Goal: Information Seeking & Learning: Learn about a topic

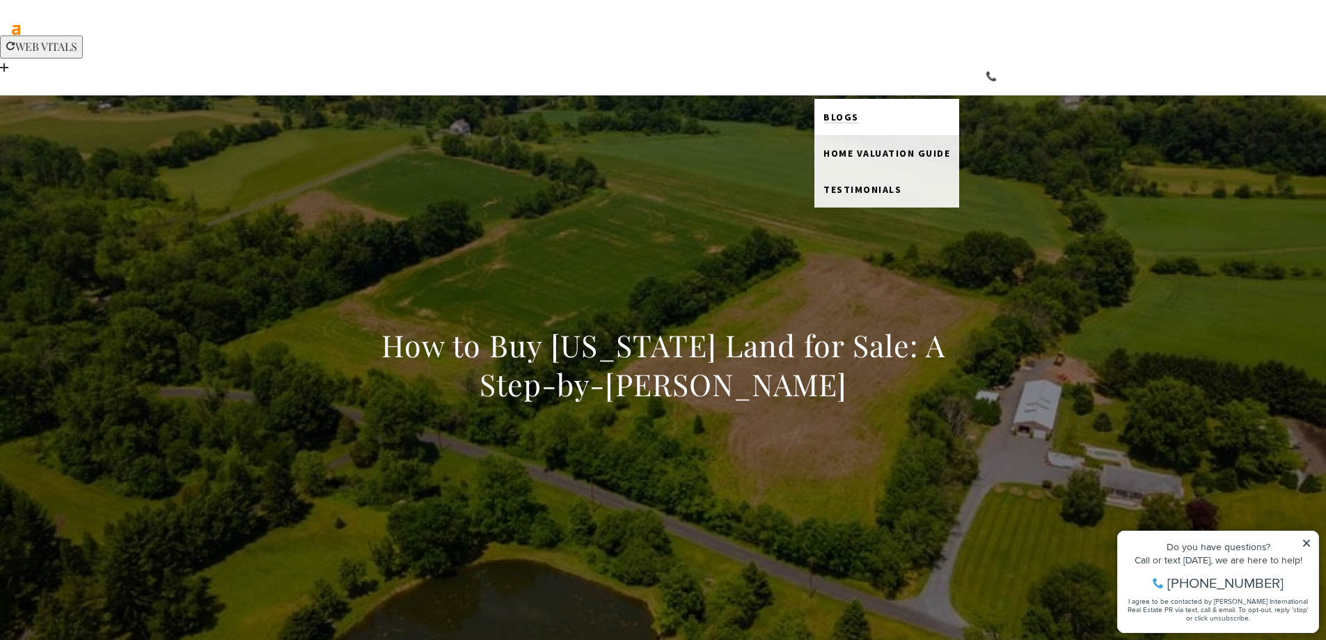
click at [893, 121] on link "Blogs" at bounding box center [886, 117] width 145 height 36
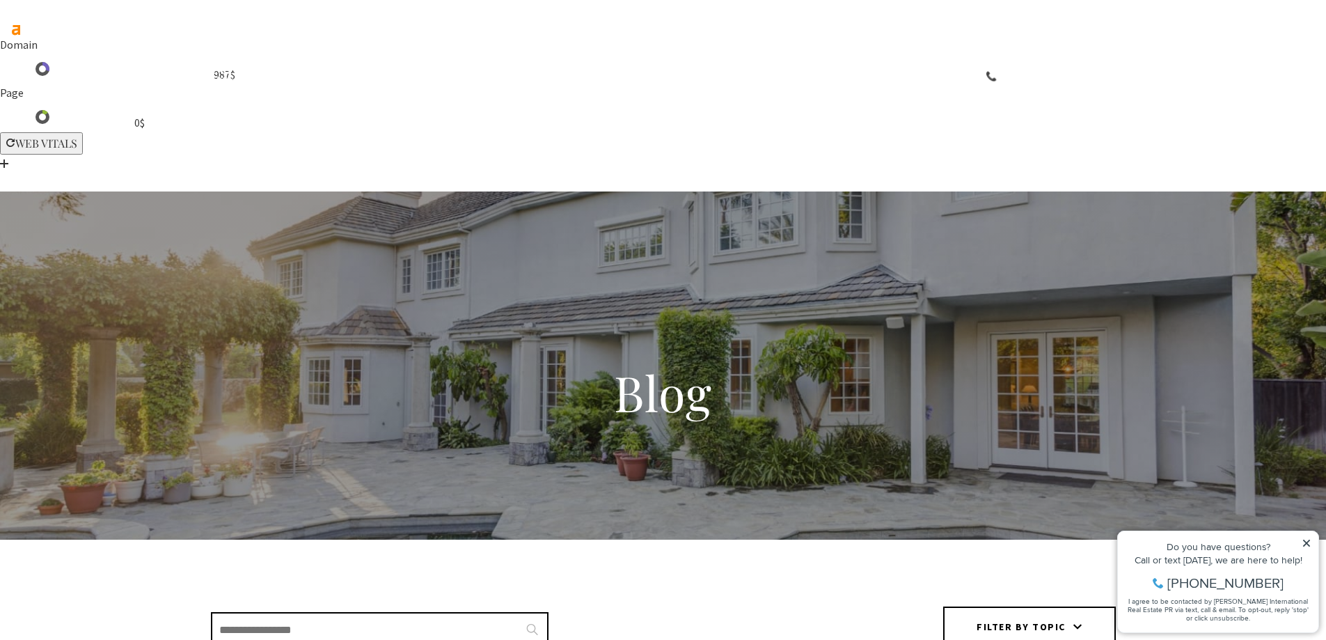
click at [615, 336] on div "Blog" at bounding box center [663, 400] width 1326 height 418
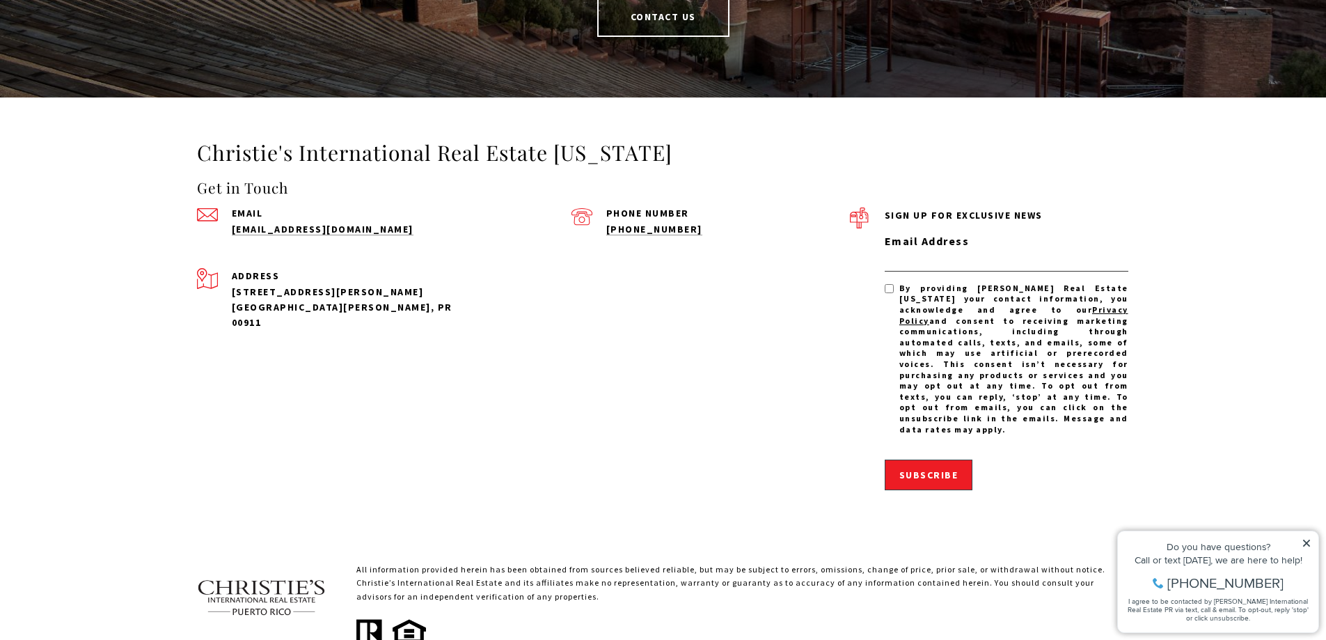
scroll to position [3004, 0]
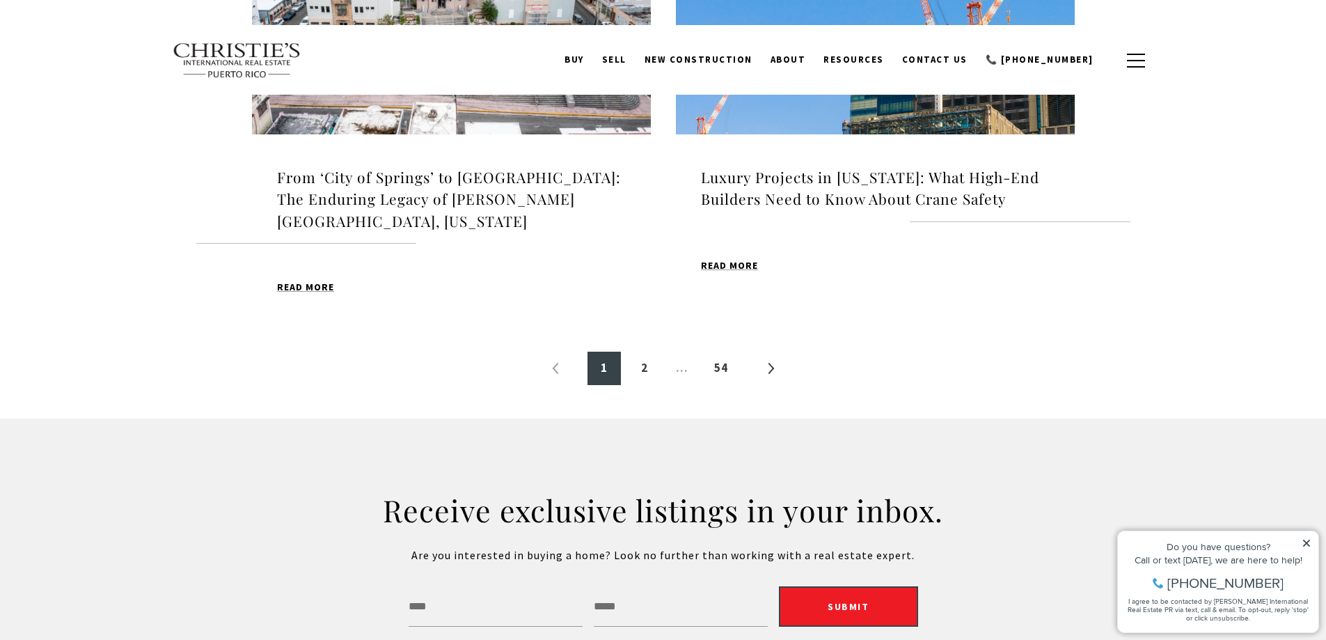
scroll to position [1403, 0]
